Goal: Find specific page/section: Find specific page/section

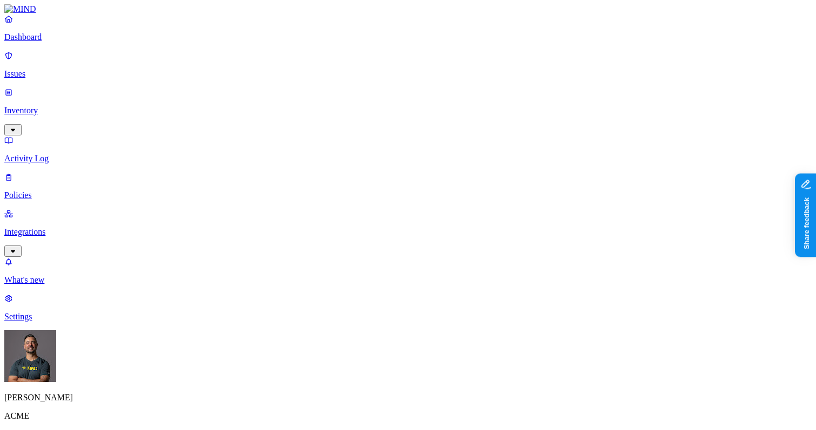
click at [56, 106] on p "Inventory" at bounding box center [407, 111] width 807 height 10
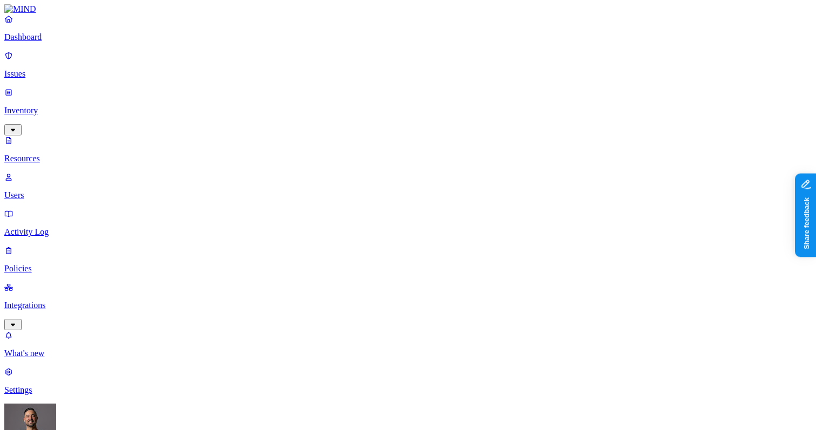
click at [53, 172] on link "Users" at bounding box center [407, 186] width 807 height 28
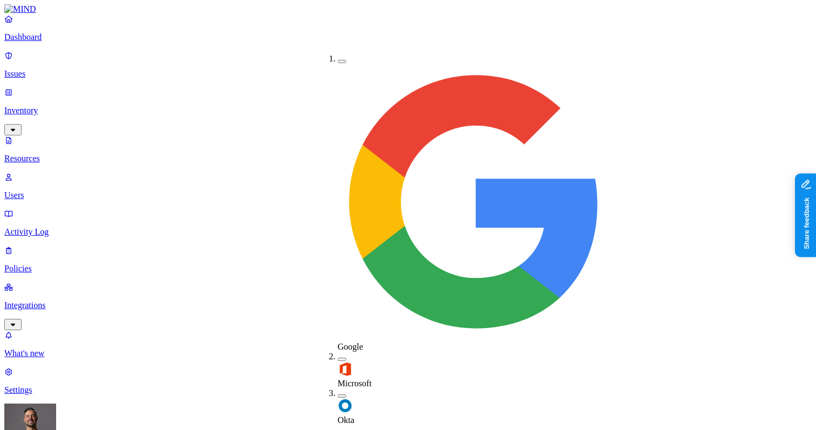
click at [338, 398] on img at bounding box center [345, 405] width 15 height 15
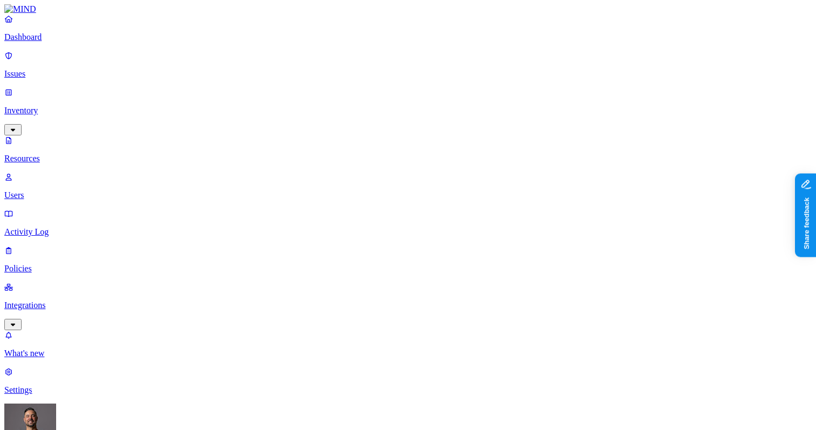
drag, startPoint x: 463, startPoint y: 58, endPoint x: 407, endPoint y: 65, distance: 57.0
drag, startPoint x: 353, startPoint y: 57, endPoint x: 314, endPoint y: 61, distance: 39.1
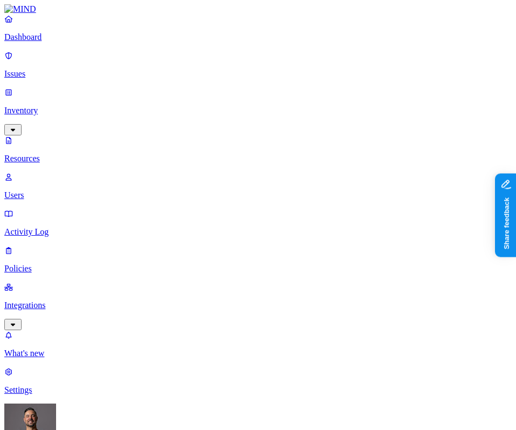
scroll to position [1, 0]
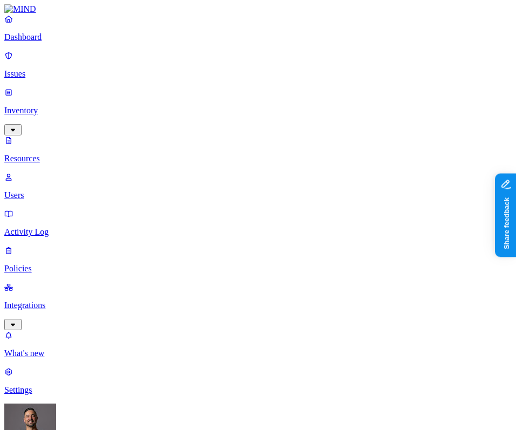
drag, startPoint x: 228, startPoint y: 137, endPoint x: 227, endPoint y: 151, distance: 13.5
drag, startPoint x: 240, startPoint y: 194, endPoint x: 304, endPoint y: 155, distance: 74.9
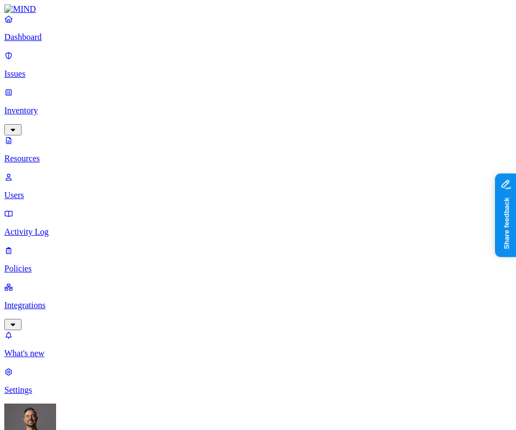
drag, startPoint x: 336, startPoint y: 277, endPoint x: 433, endPoint y: 285, distance: 98.0
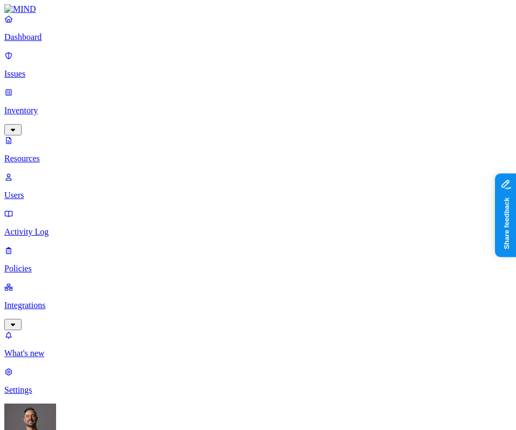
drag, startPoint x: 438, startPoint y: 277, endPoint x: 493, endPoint y: 279, distance: 55.1
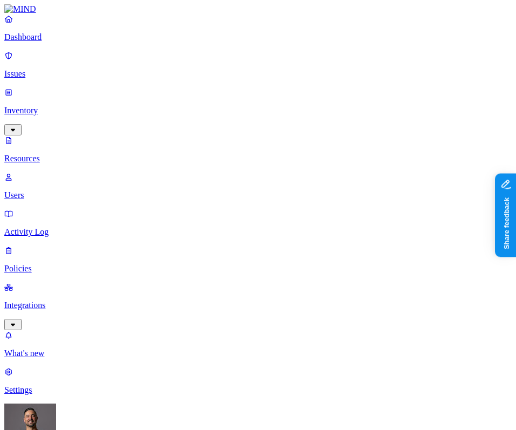
drag, startPoint x: 271, startPoint y: 85, endPoint x: 256, endPoint y: 86, distance: 15.1
drag, startPoint x: 285, startPoint y: 67, endPoint x: 274, endPoint y: 90, distance: 25.1
